Goal: Task Accomplishment & Management: Complete application form

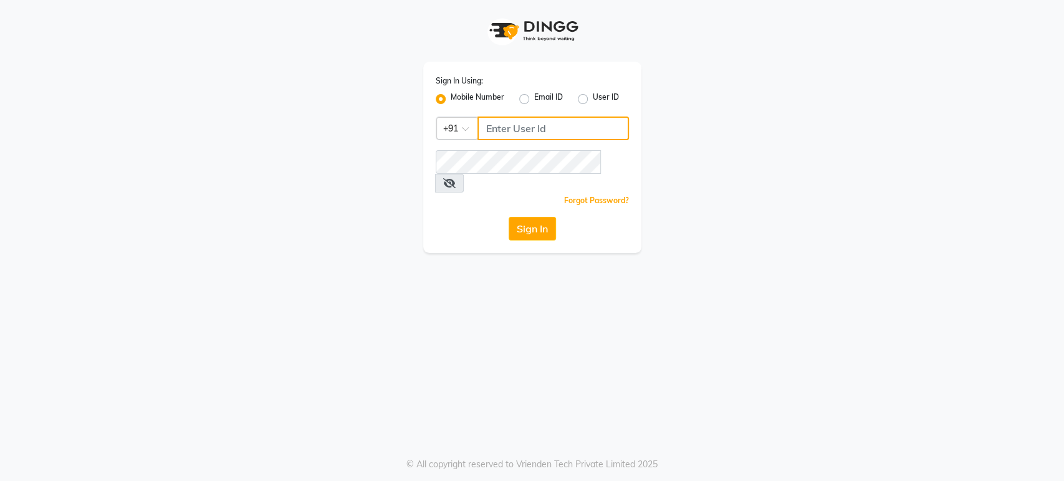
click at [519, 130] on input "Username" at bounding box center [552, 129] width 151 height 24
type input "7207244547"
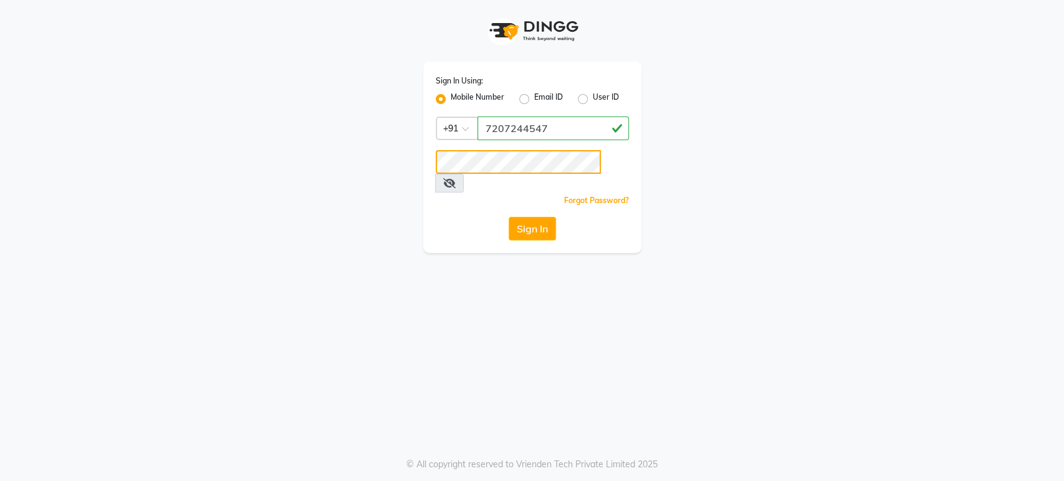
click at [509, 217] on button "Sign In" at bounding box center [532, 229] width 47 height 24
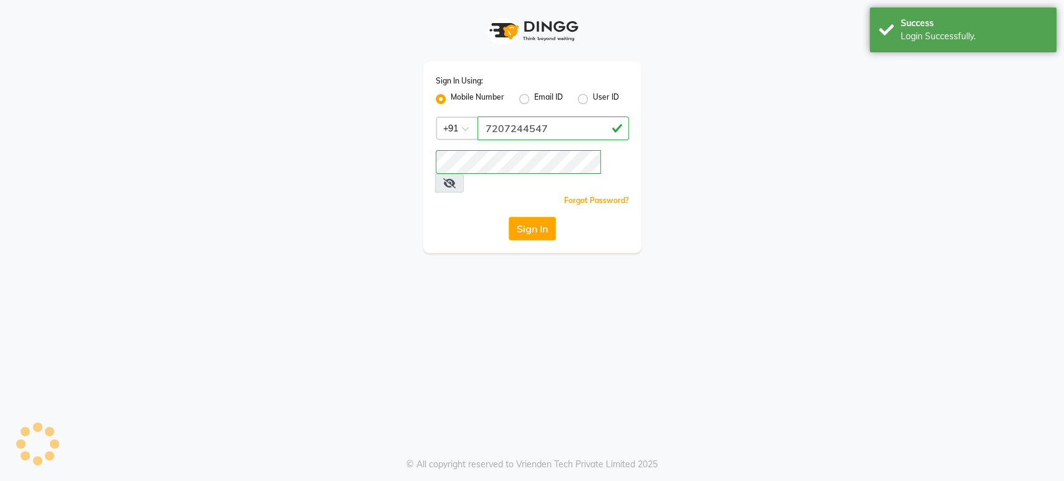
select select "4712"
select select "service"
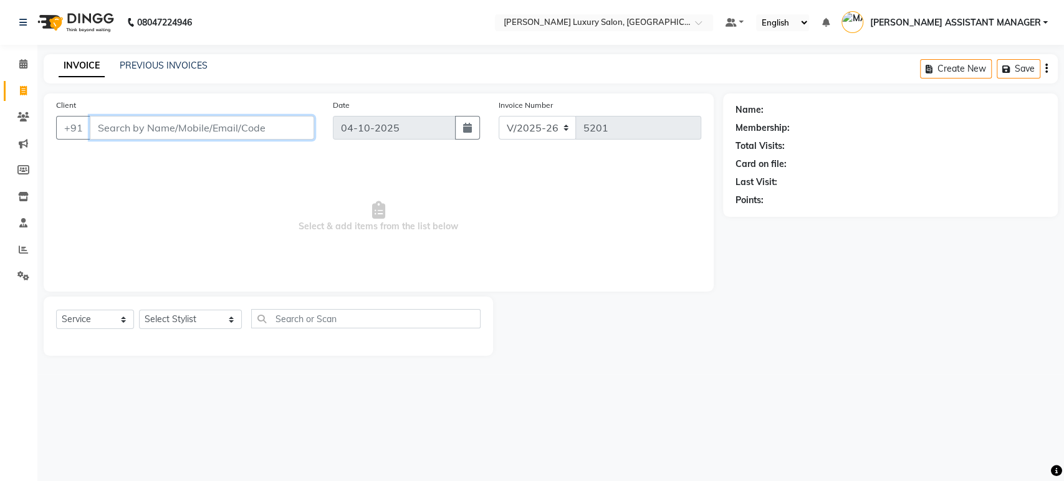
click at [277, 124] on input "Client" at bounding box center [202, 128] width 224 height 24
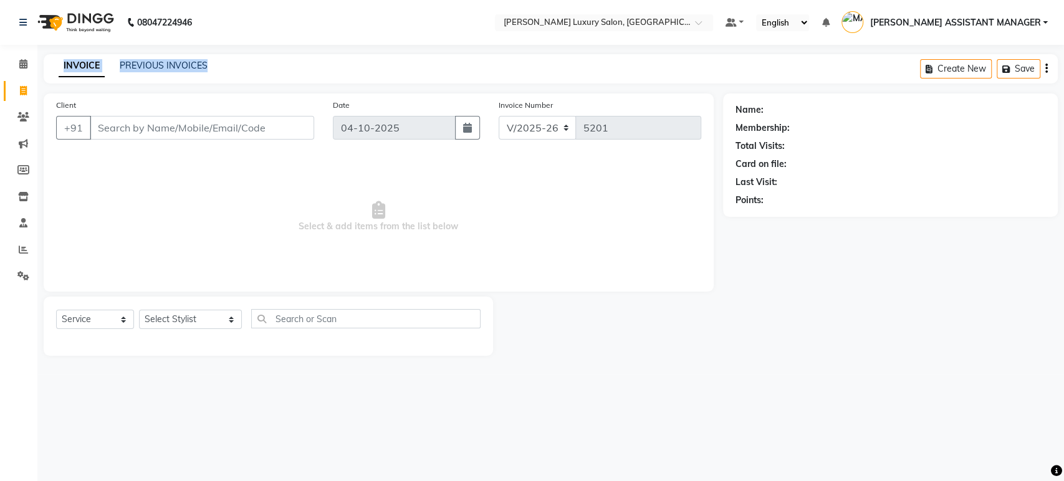
drag, startPoint x: 40, startPoint y: 56, endPoint x: 288, endPoint y: 63, distance: 248.2
click at [288, 63] on main "INVOICE PREVIOUS INVOICES Create New Save Client +91 Date 04-10-2025 Invoice Nu…" at bounding box center [550, 214] width 1027 height 320
click at [294, 63] on div "INVOICE PREVIOUS INVOICES Create New Save" at bounding box center [551, 68] width 1014 height 29
drag, startPoint x: 50, startPoint y: 64, endPoint x: 310, endPoint y: 66, distance: 259.9
click at [310, 66] on div "INVOICE PREVIOUS INVOICES Create New Save" at bounding box center [551, 68] width 1014 height 29
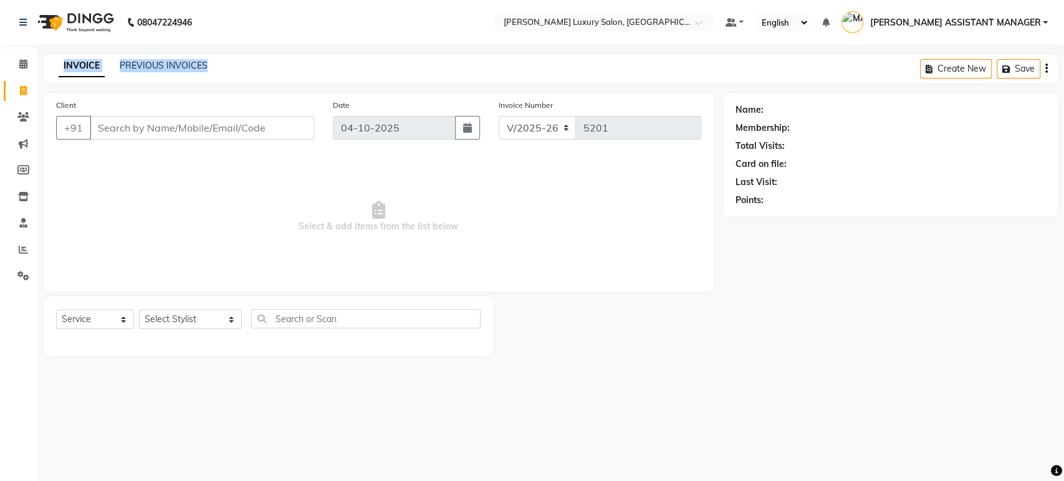
click at [346, 49] on div "08047224946 Select Location × Toni&guy Luxury Salon, Madhapur Default Panel My …" at bounding box center [532, 240] width 1064 height 481
click at [208, 326] on select "Select Stylist ABHI ADIL ADITI ADITYA AFREEN AHON AHSAN ALI ALIYA ANKITH ARAVIN…" at bounding box center [190, 319] width 103 height 19
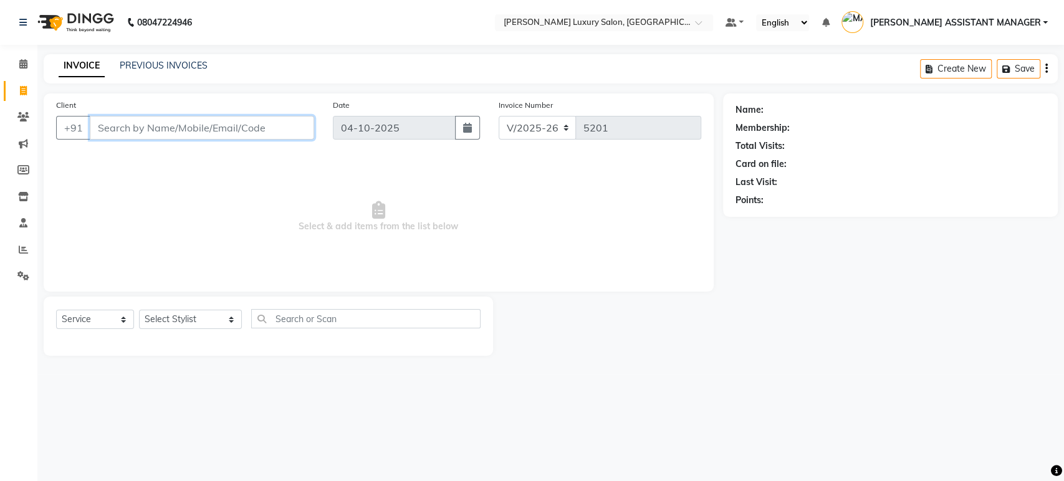
click at [247, 137] on input "Client" at bounding box center [202, 128] width 224 height 24
paste input "9866175532"
type input "9866175532"
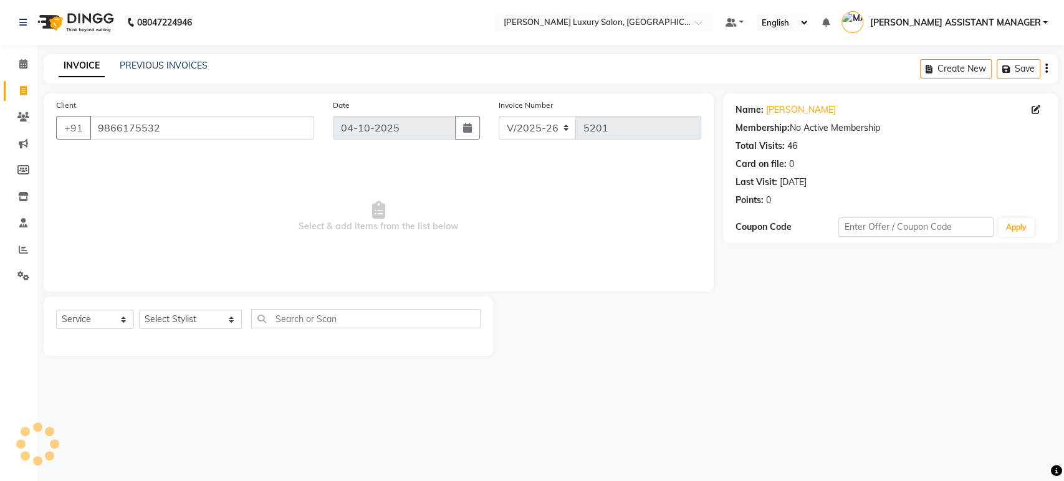
click at [573, 307] on div at bounding box center [607, 326] width 229 height 59
click at [175, 325] on select "Select Stylist ABHI ADIL ADITI ADITYA AFREEN AHON AHSAN ALI ALIYA ANKITH ARAVIN…" at bounding box center [190, 319] width 103 height 19
select select "68861"
click at [139, 310] on select "Select Stylist ABHI ADIL ADITI ADITYA AFREEN AHON AHSAN ALI ALIYA ANKITH ARAVIN…" at bounding box center [190, 319] width 103 height 19
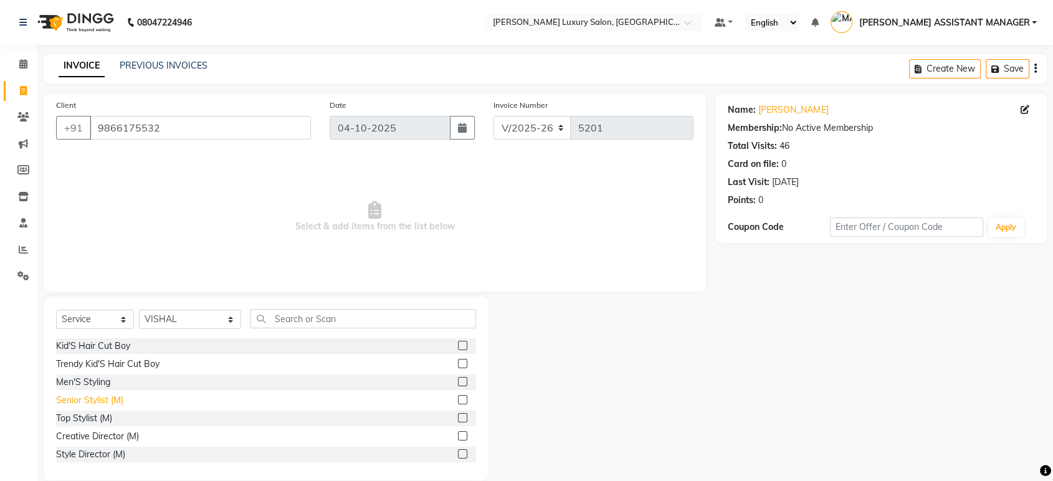
click at [60, 401] on div "Senior Stylist (M)" at bounding box center [89, 400] width 67 height 13
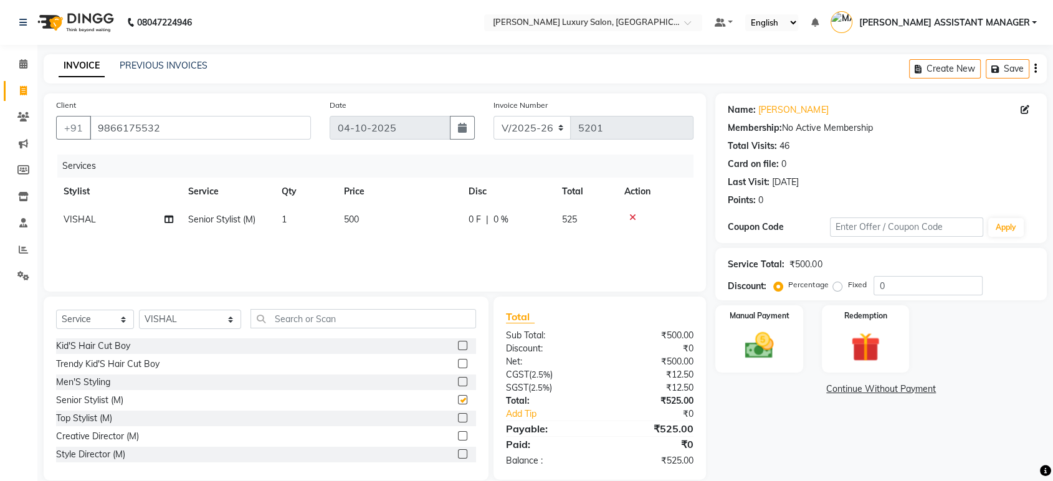
checkbox input "false"
click at [355, 320] on input "text" at bounding box center [364, 318] width 226 height 19
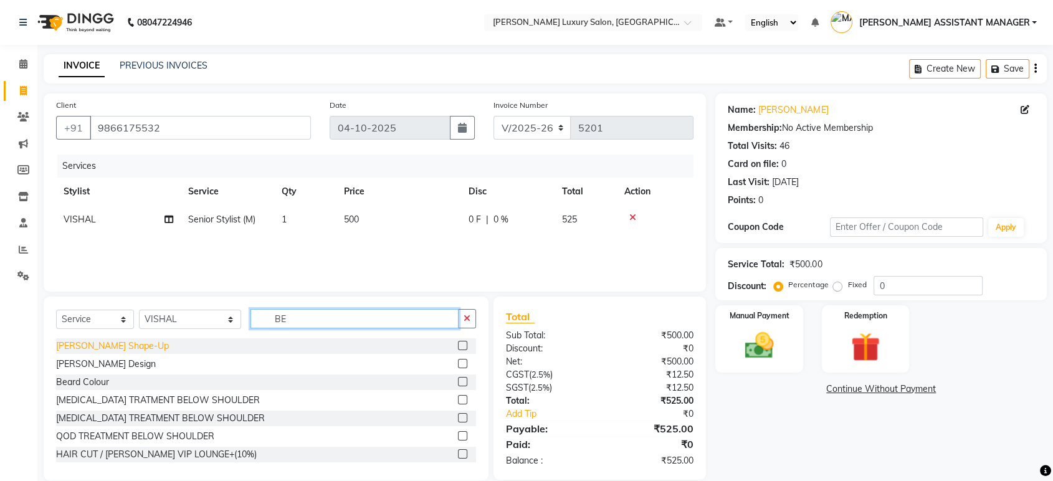
type input "BE"
click at [115, 347] on div "Beard Shape-Up" at bounding box center [112, 346] width 113 height 13
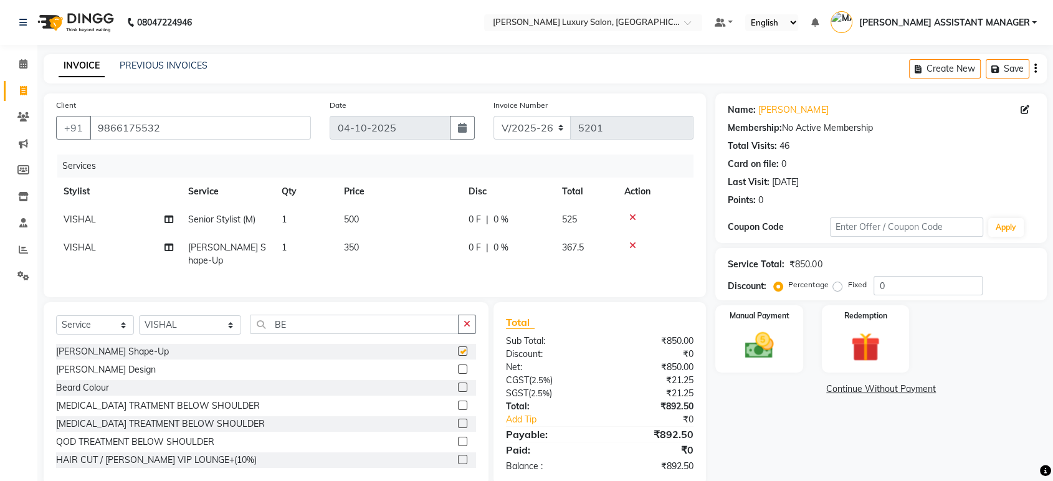
checkbox input "false"
click at [439, 216] on td "500" at bounding box center [399, 220] width 125 height 28
select select "68861"
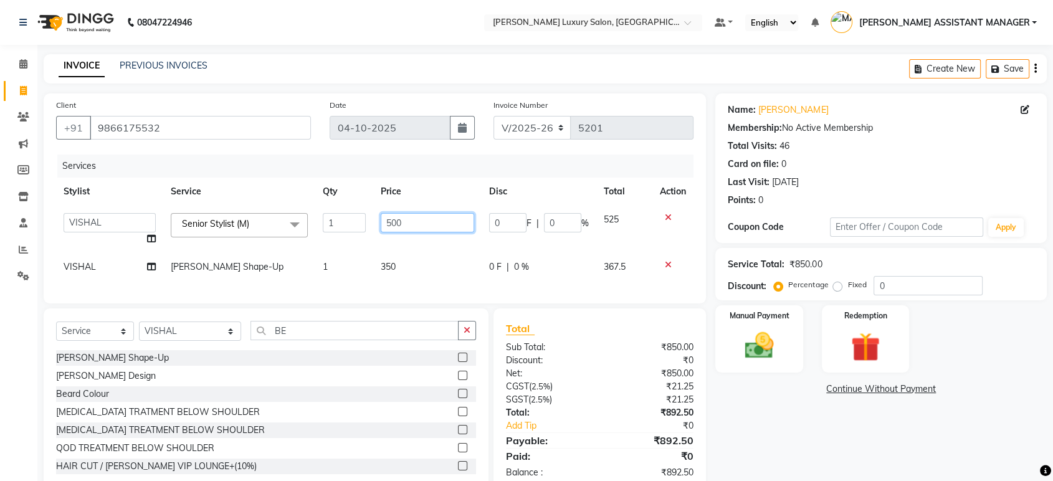
click at [439, 216] on input "500" at bounding box center [427, 222] width 93 height 19
type input "763"
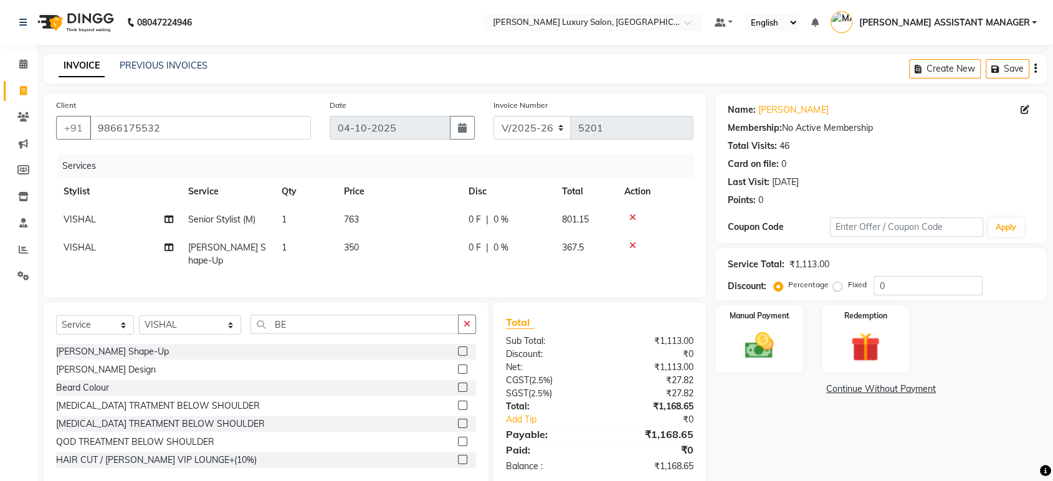
click at [603, 86] on main "INVOICE PREVIOUS INVOICES Create New Save Client +91 9866175532 Date 04-10-2025…" at bounding box center [545, 279] width 1016 height 451
click at [788, 110] on link "Bharathi" at bounding box center [794, 109] width 70 height 13
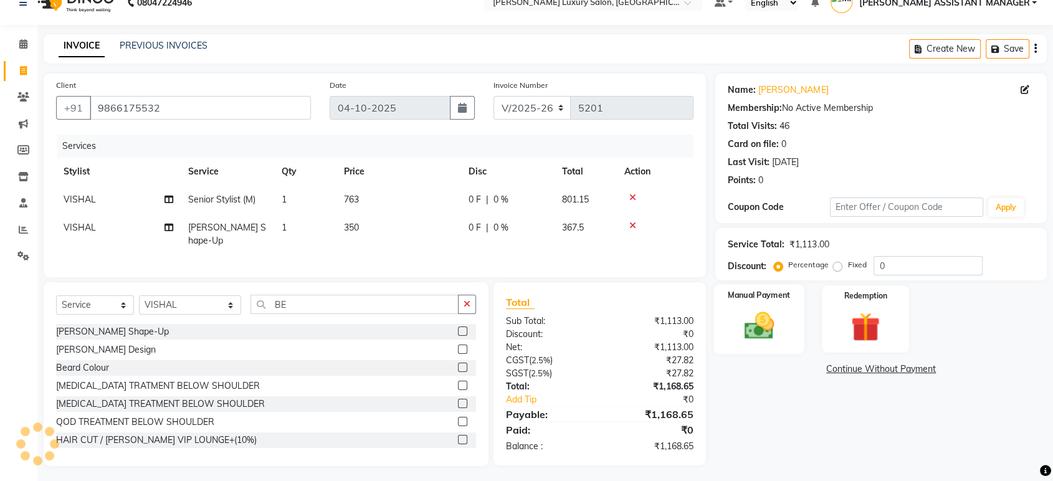
click at [744, 328] on img at bounding box center [759, 326] width 49 height 35
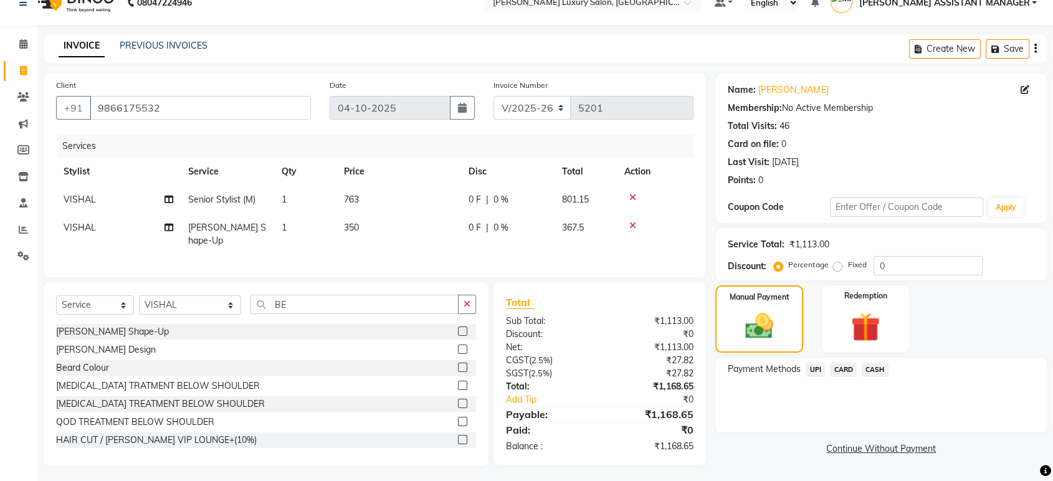
click at [815, 372] on span "UPI" at bounding box center [815, 370] width 19 height 14
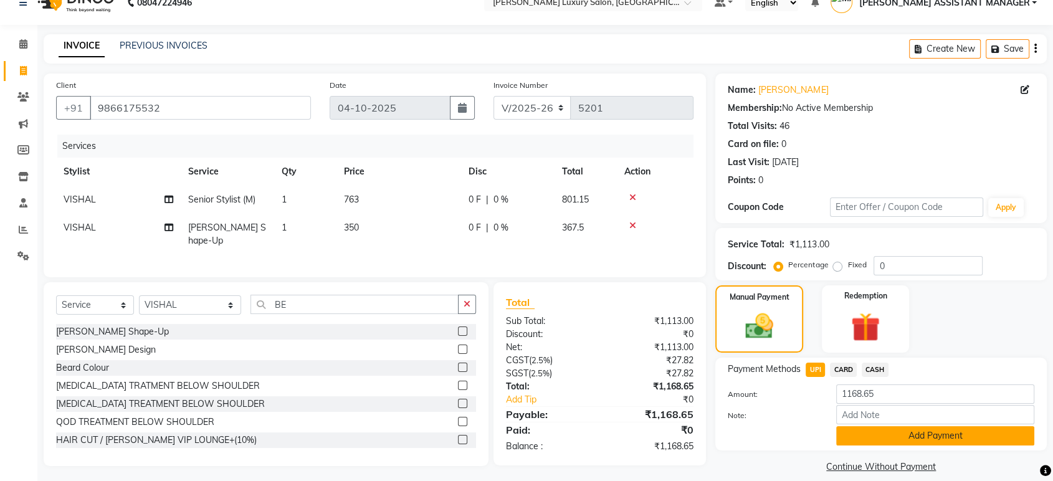
click at [911, 439] on button "Add Payment" at bounding box center [935, 435] width 198 height 19
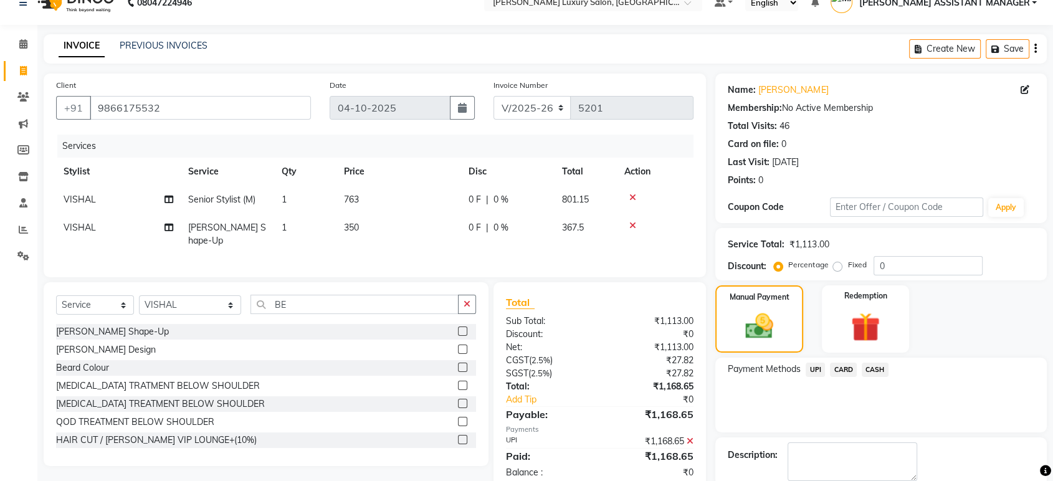
scroll to position [85, 0]
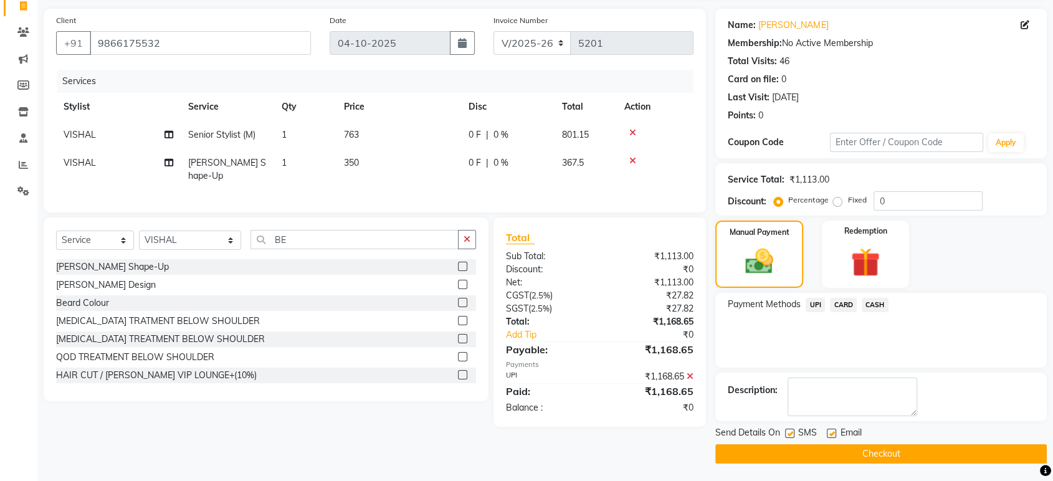
click at [879, 458] on button "Checkout" at bounding box center [882, 453] width 332 height 19
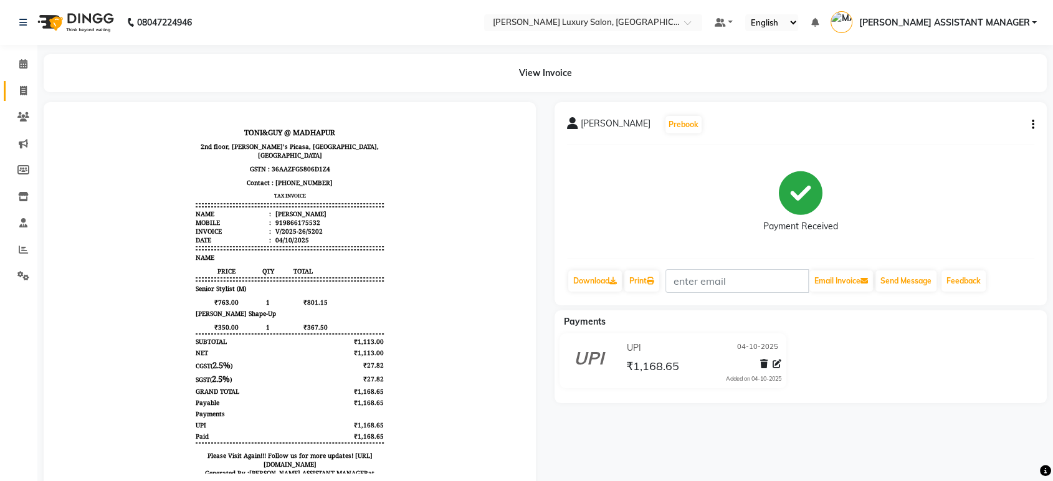
click at [30, 81] on link "Invoice" at bounding box center [19, 91] width 30 height 21
select select "service"
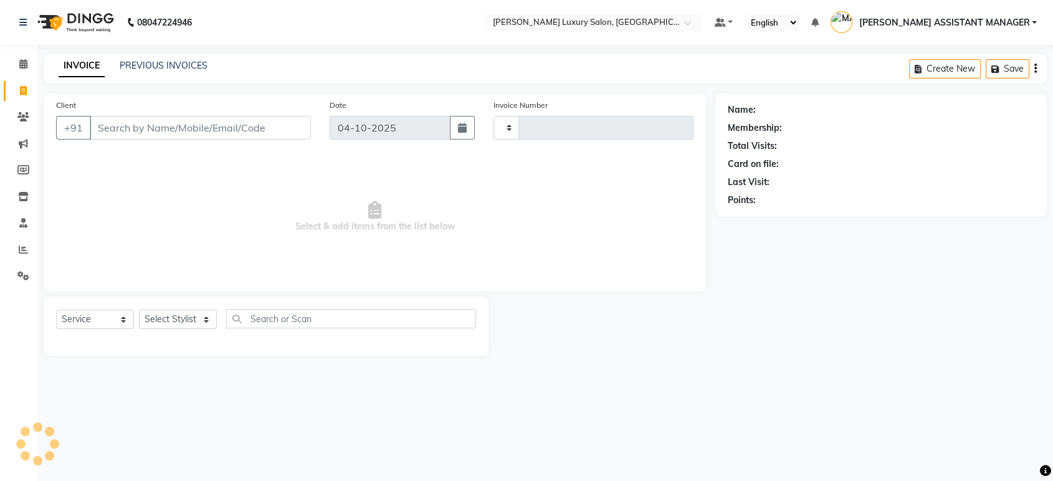
type input "5203"
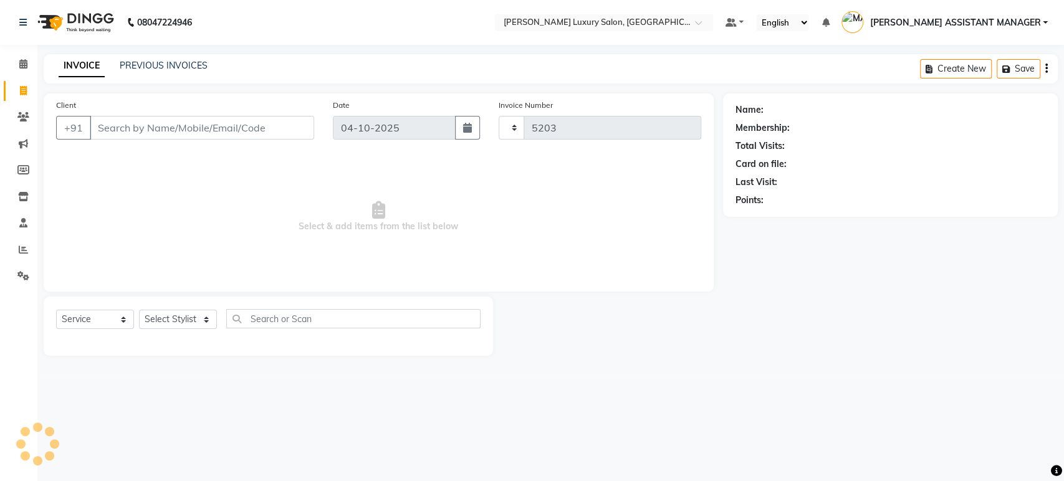
select select "4712"
select select "service"
click at [209, 319] on select "Select Stylist" at bounding box center [178, 319] width 78 height 19
select select "35956"
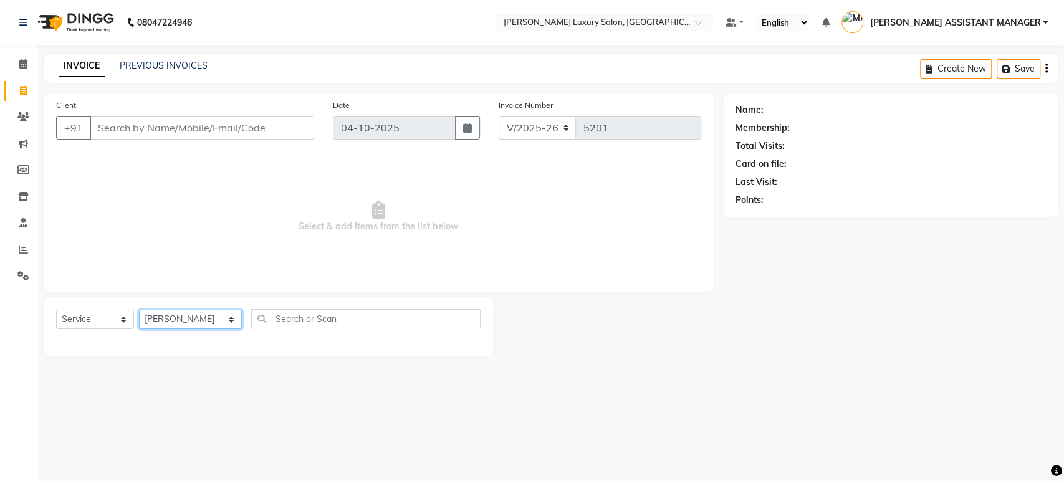
click at [139, 310] on select "Select Stylist ABHI ADIL ADITI ADITYA AFREEN AHON AHSAN ALI ALIYA ANKITH ARAVIN…" at bounding box center [190, 319] width 103 height 19
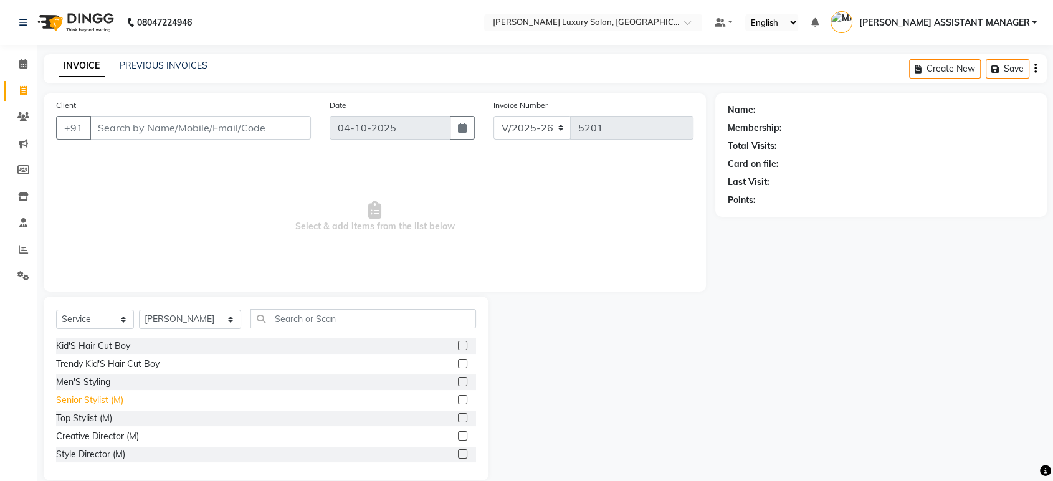
drag, startPoint x: 82, startPoint y: 396, endPoint x: 85, endPoint y: 370, distance: 26.9
click at [82, 395] on div "Senior Stylist (M)" at bounding box center [89, 400] width 67 height 13
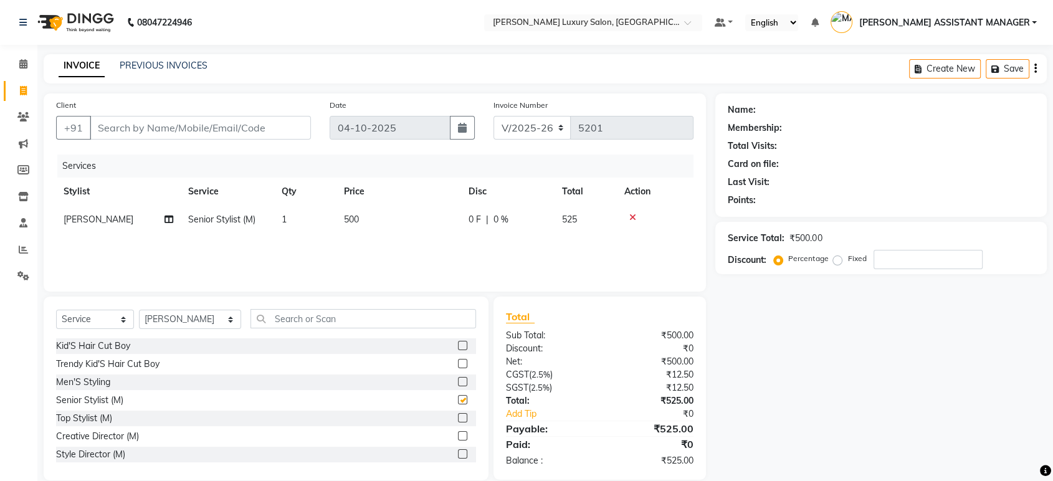
checkbox input "false"
click at [418, 227] on td "500" at bounding box center [399, 220] width 125 height 28
select select "35956"
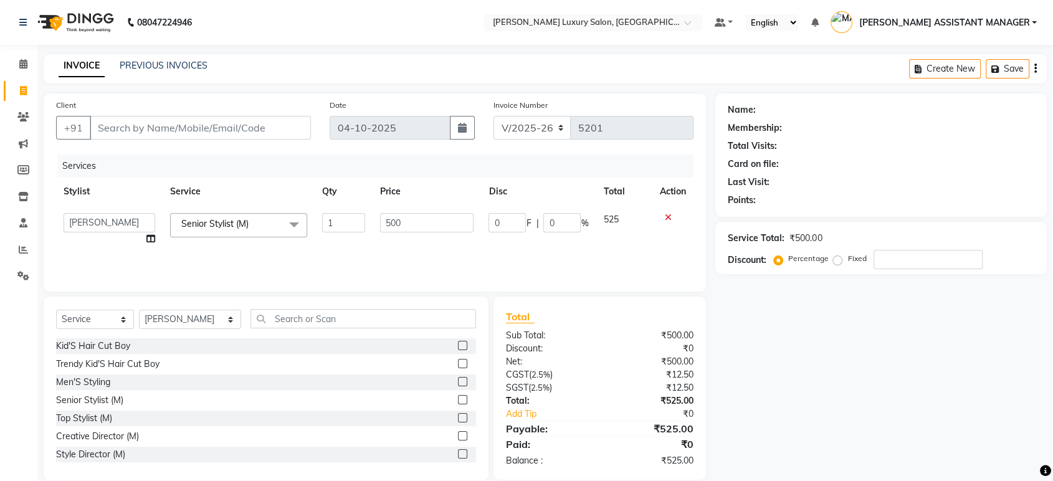
click at [418, 227] on input "500" at bounding box center [427, 222] width 94 height 19
type input "763"
click at [638, 167] on div "Services" at bounding box center [380, 166] width 646 height 23
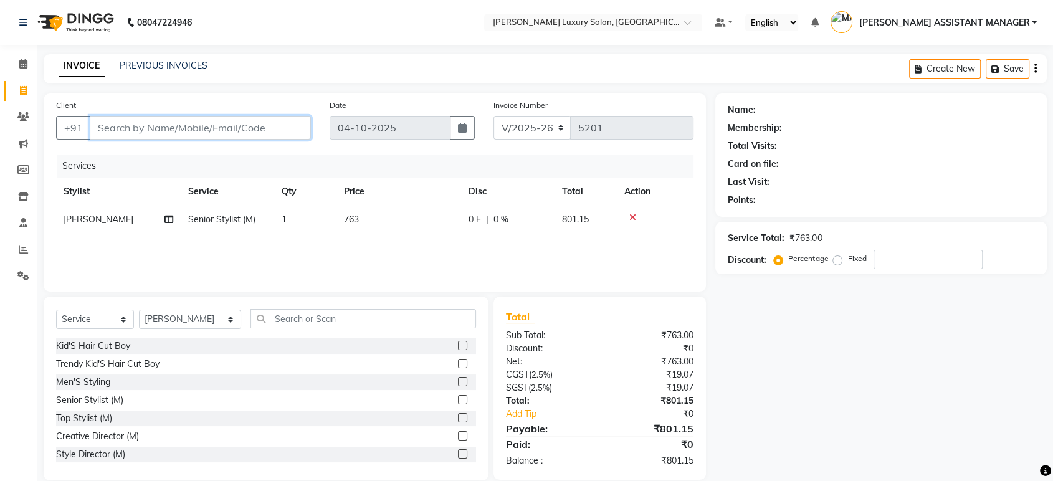
click at [262, 121] on input "Client" at bounding box center [200, 128] width 221 height 24
paste input "9705059599"
type input "9705059599"
type input "0"
type input "9705059599"
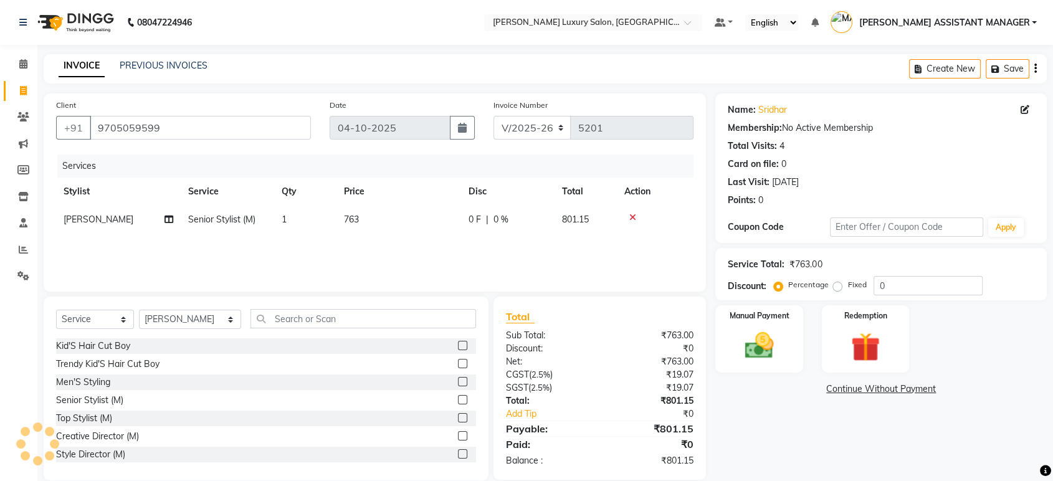
click at [415, 79] on div "INVOICE PREVIOUS INVOICES Create New Save" at bounding box center [546, 68] width 1004 height 29
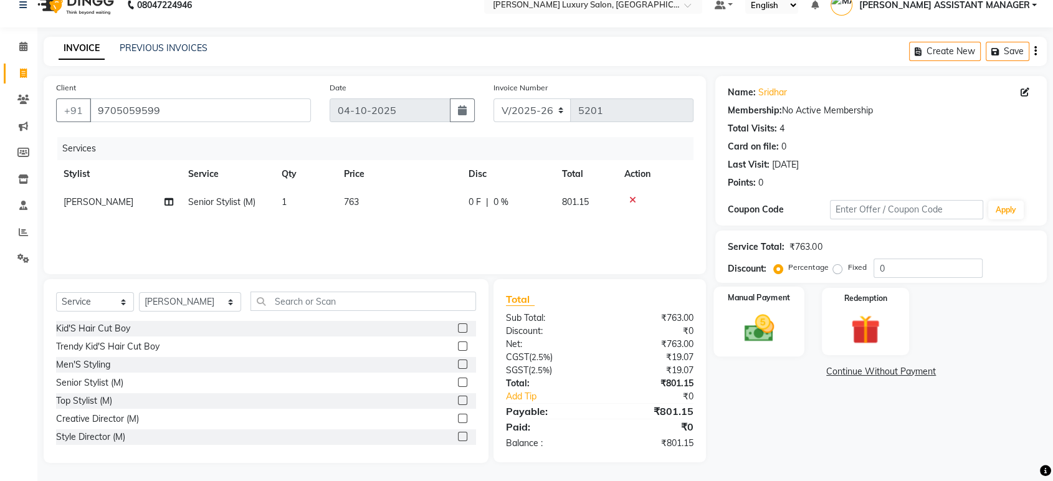
click at [764, 297] on div "Manual Payment" at bounding box center [759, 322] width 91 height 70
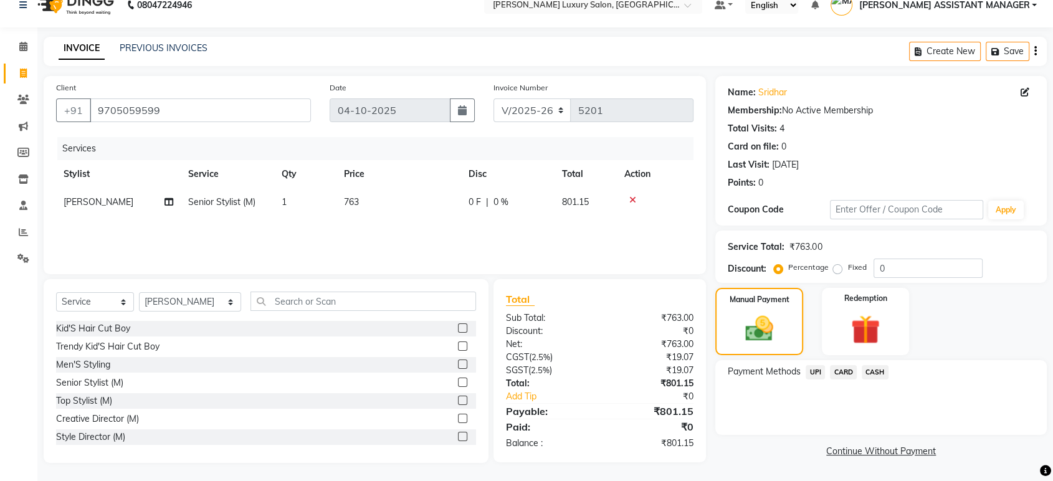
click at [814, 369] on span "UPI" at bounding box center [815, 372] width 19 height 14
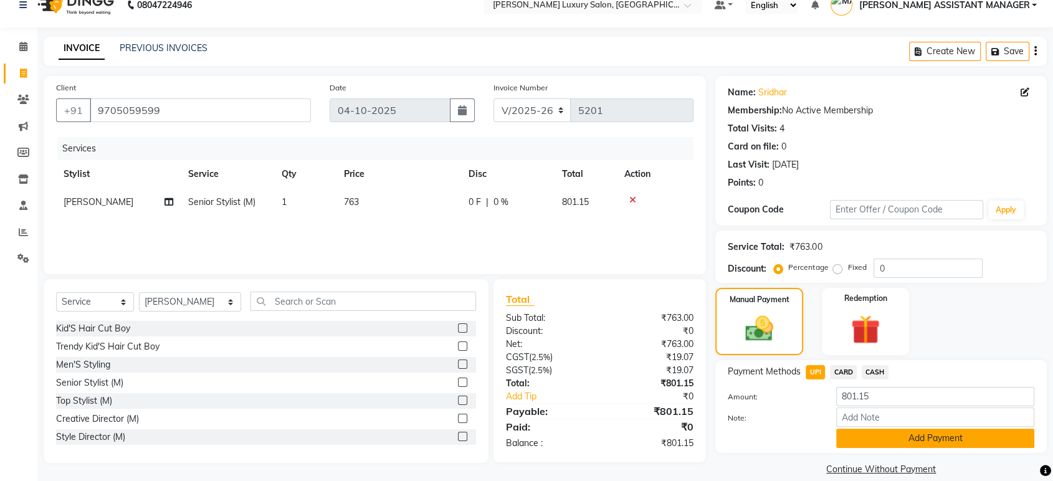
click at [913, 439] on button "Add Payment" at bounding box center [935, 438] width 198 height 19
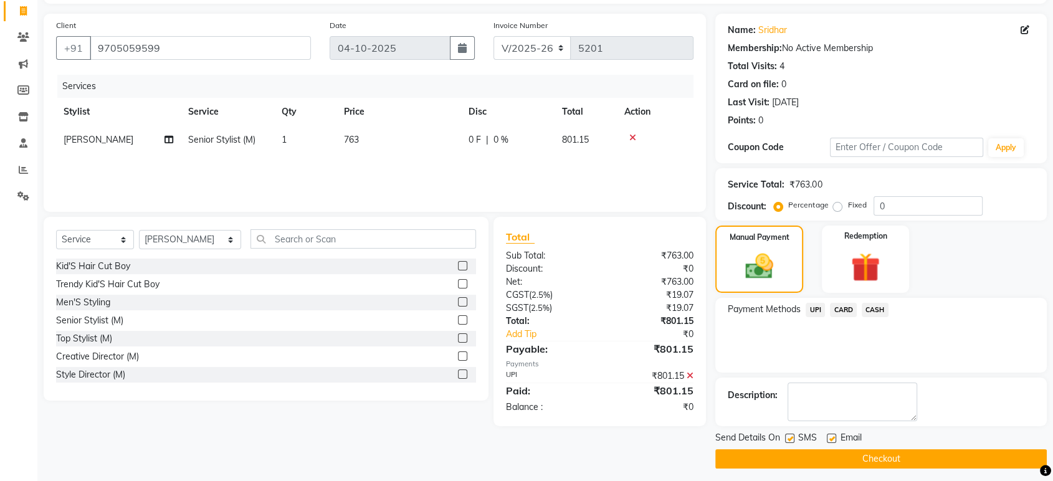
scroll to position [85, 0]
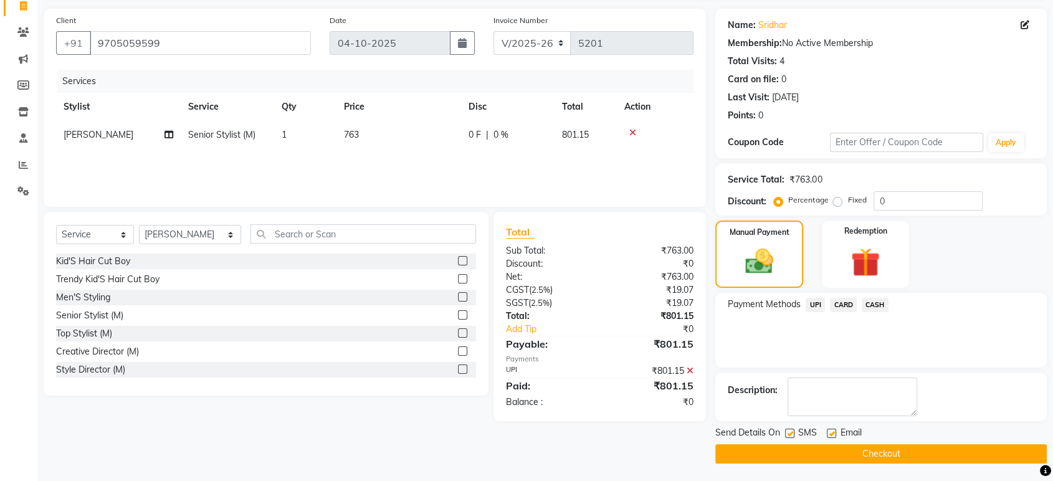
click at [839, 456] on button "Checkout" at bounding box center [882, 453] width 332 height 19
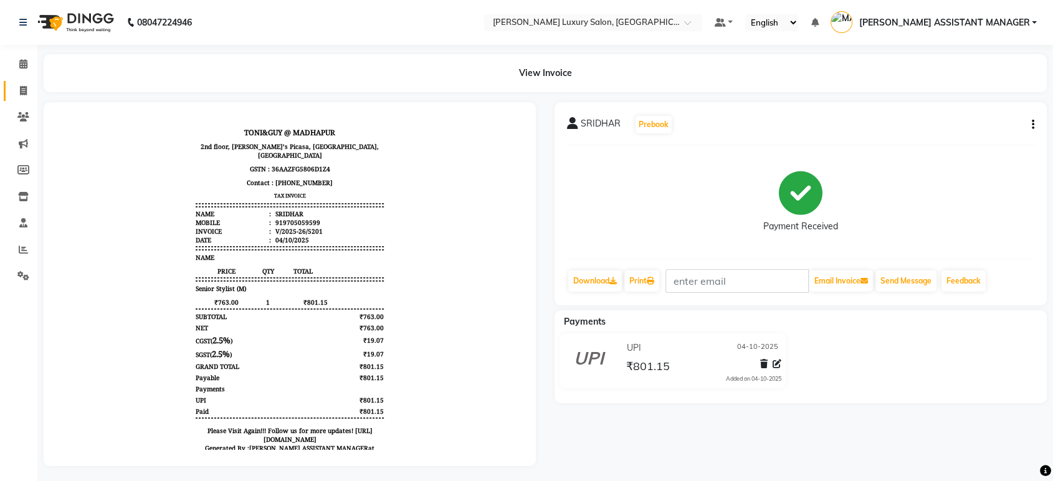
drag, startPoint x: 20, startPoint y: 82, endPoint x: 1, endPoint y: 82, distance: 18.7
click at [20, 82] on link "Invoice" at bounding box center [19, 91] width 30 height 21
select select "4712"
select select "service"
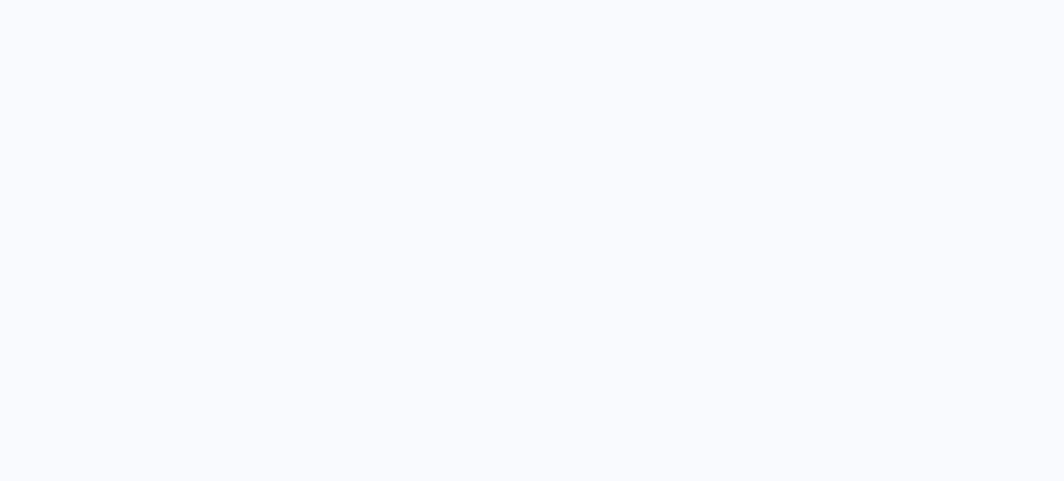
select select "4712"
select select "service"
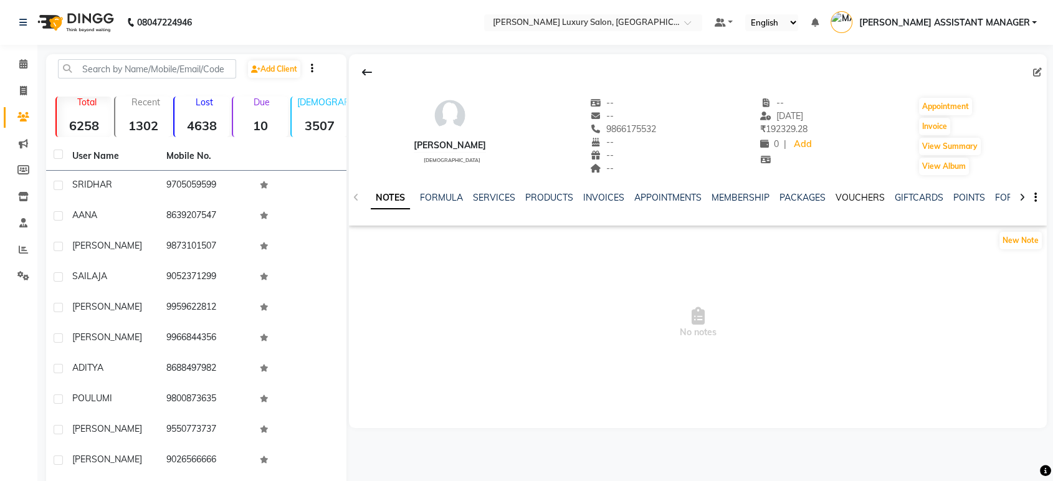
click at [851, 194] on link "VOUCHERS" at bounding box center [860, 197] width 49 height 11
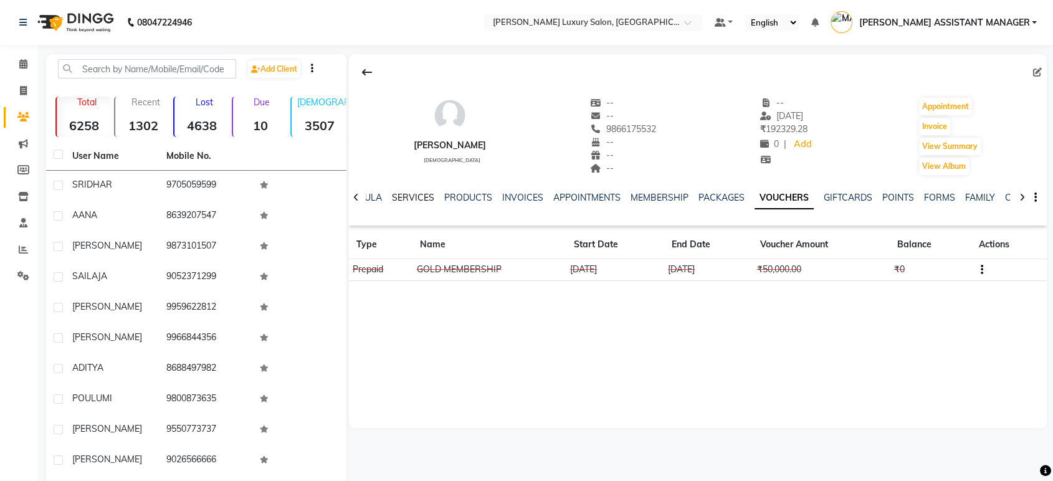
click at [406, 200] on link "SERVICES" at bounding box center [413, 197] width 42 height 11
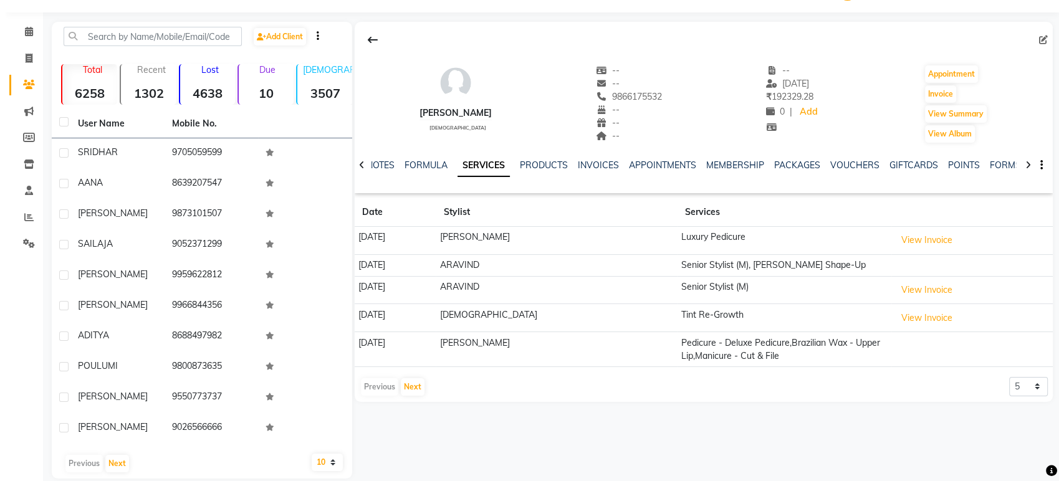
scroll to position [48, 0]
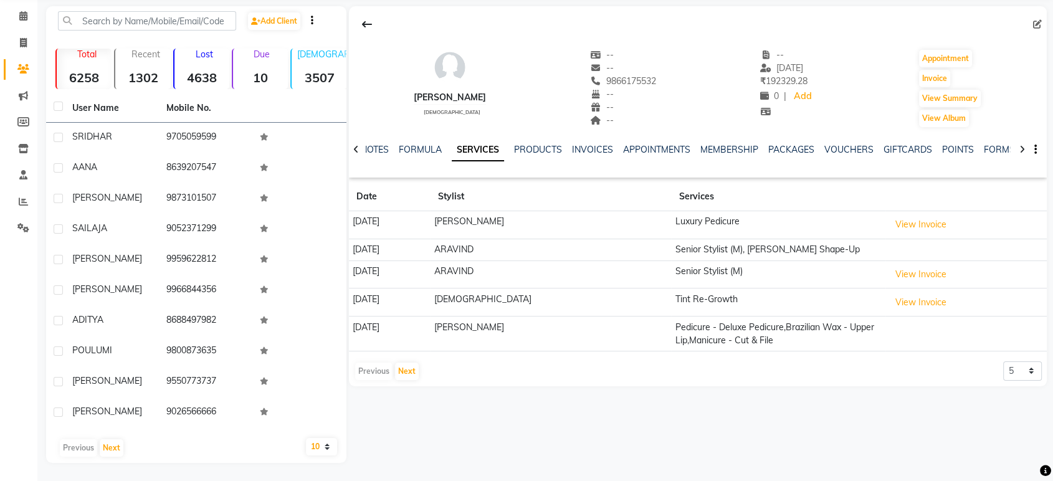
click at [897, 212] on table "Date Stylist Services 28-06-2025 SRI LATHA Luxury Pedicure View Invoice 28-06-2…" at bounding box center [698, 267] width 698 height 169
click at [902, 239] on td at bounding box center [966, 250] width 161 height 22
click at [918, 224] on button "View Invoice" at bounding box center [921, 224] width 62 height 19
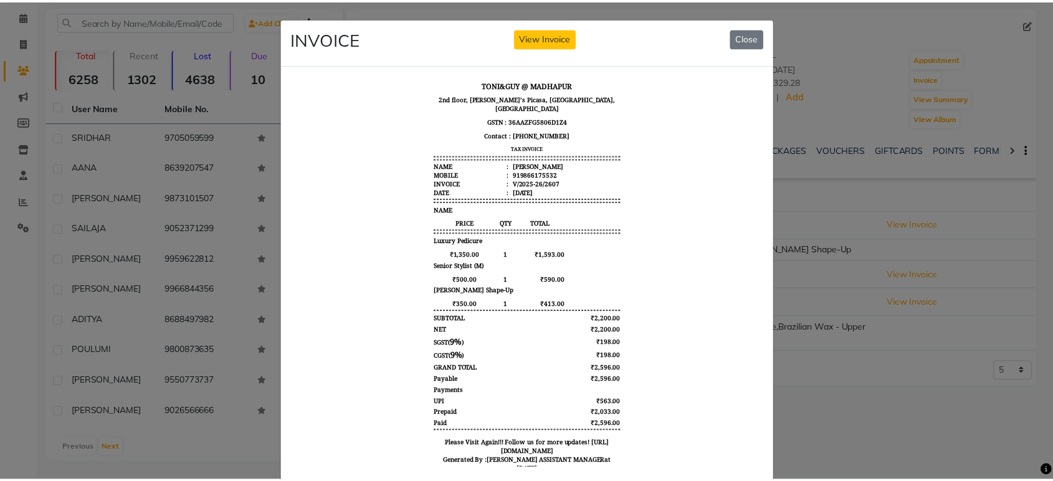
scroll to position [10, 0]
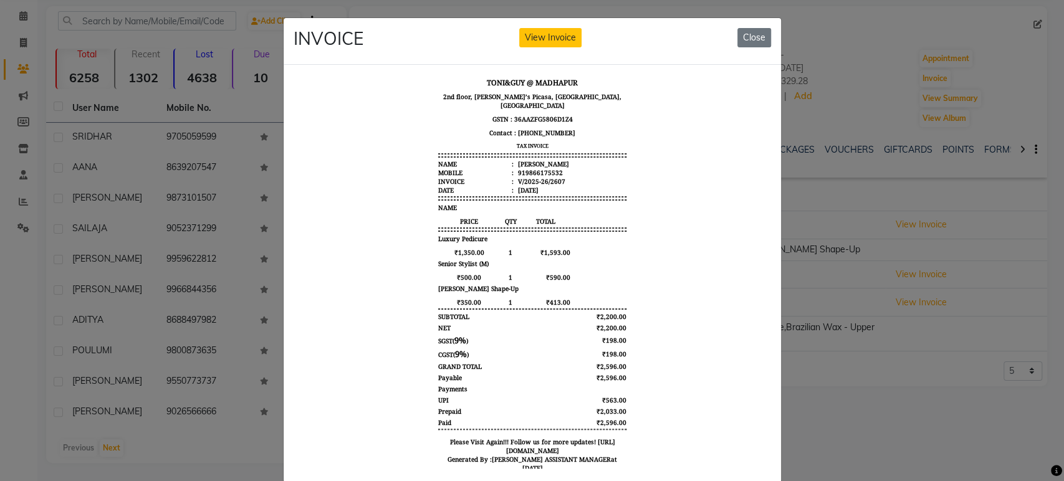
click at [766, 31] on div "INVOICE View Invoice Close" at bounding box center [532, 41] width 497 height 47
click at [765, 34] on div "INVOICE View Invoice Close" at bounding box center [532, 41] width 497 height 47
click at [737, 45] on button "Close" at bounding box center [754, 37] width 34 height 19
